Goal: Information Seeking & Learning: Learn about a topic

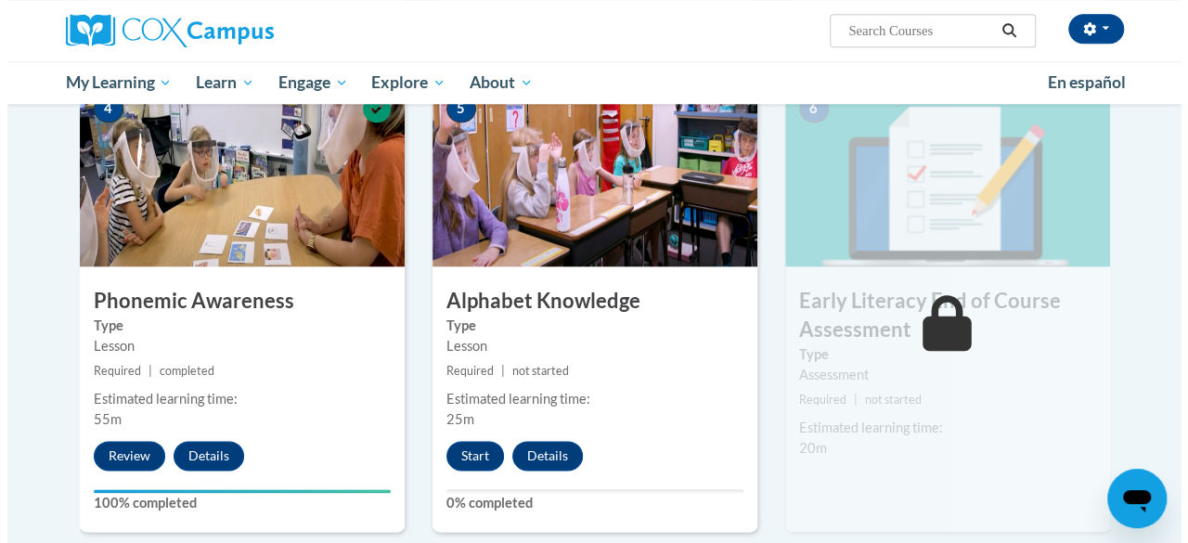
scroll to position [918, 0]
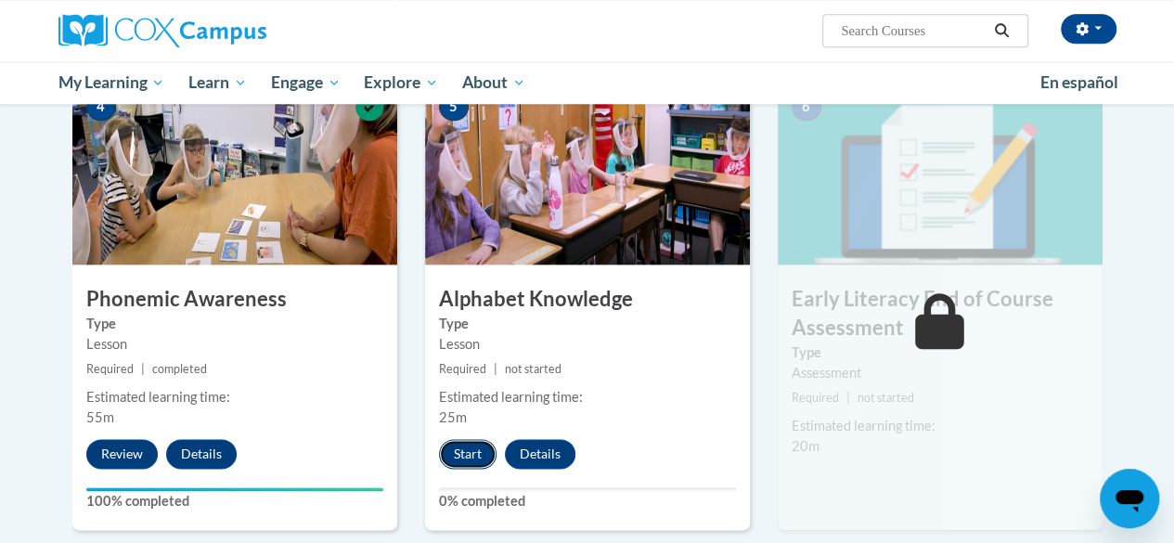
click at [470, 450] on button "Start" at bounding box center [468, 454] width 58 height 30
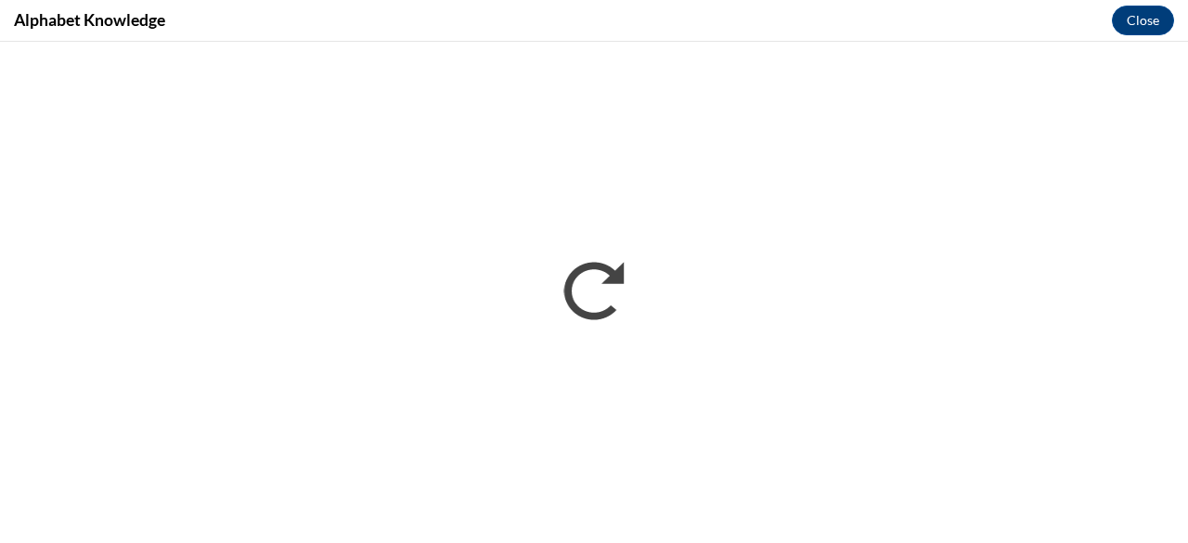
scroll to position [0, 0]
